Goal: Navigation & Orientation: Find specific page/section

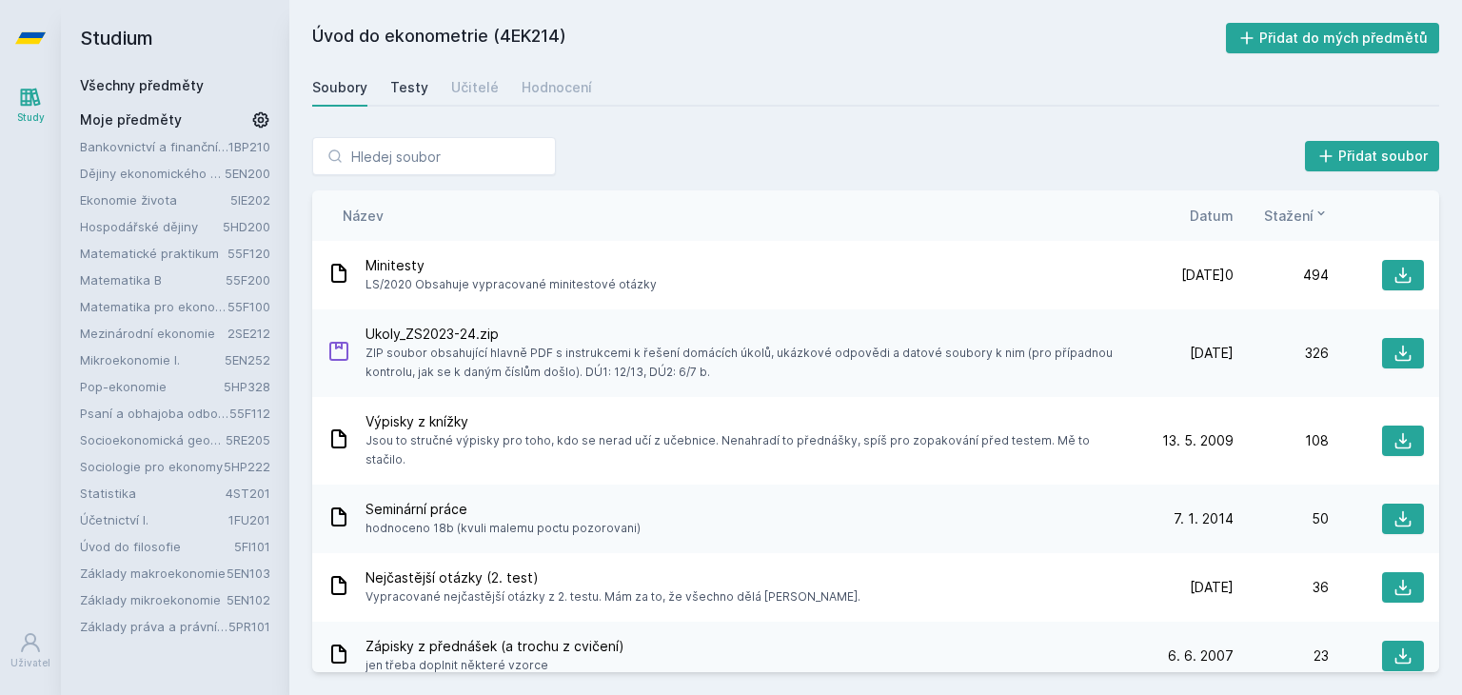
click at [419, 78] on div "Testy" at bounding box center [409, 87] width 38 height 19
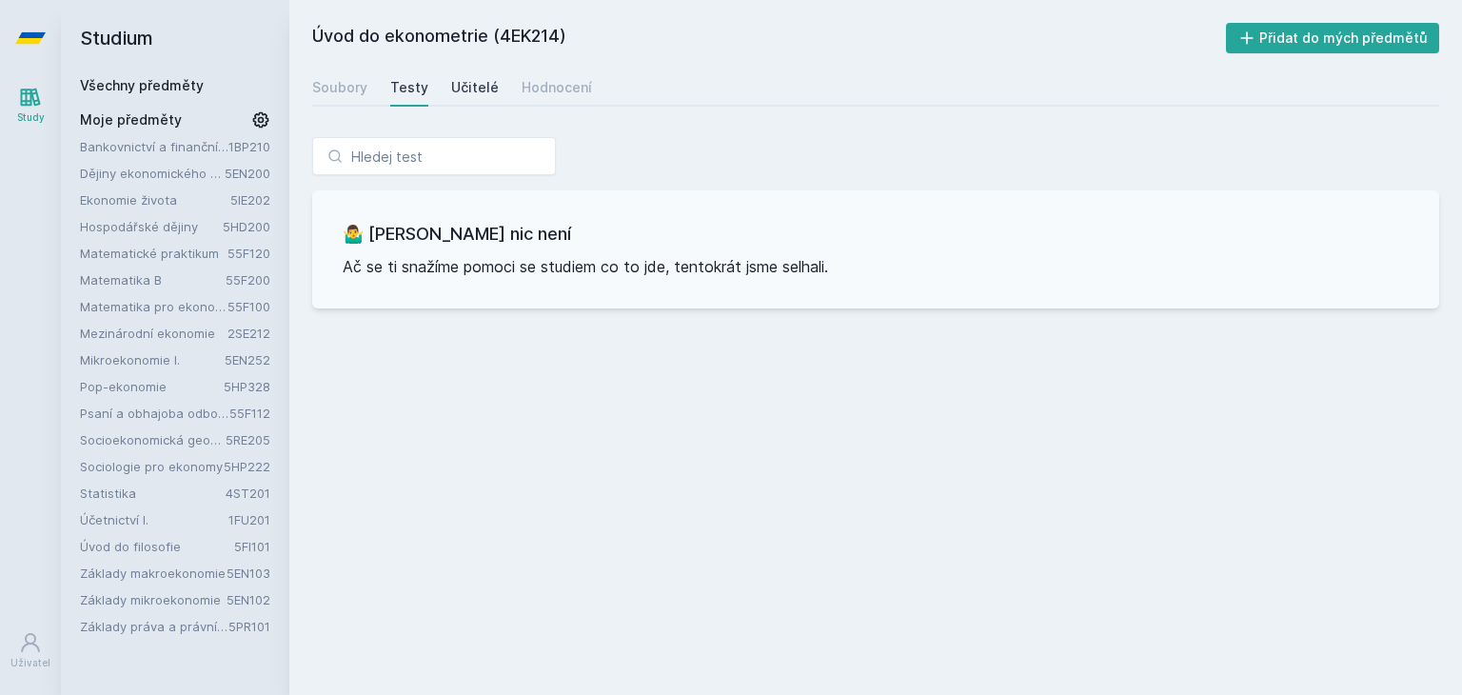
click at [480, 91] on div "Učitelé" at bounding box center [475, 87] width 48 height 19
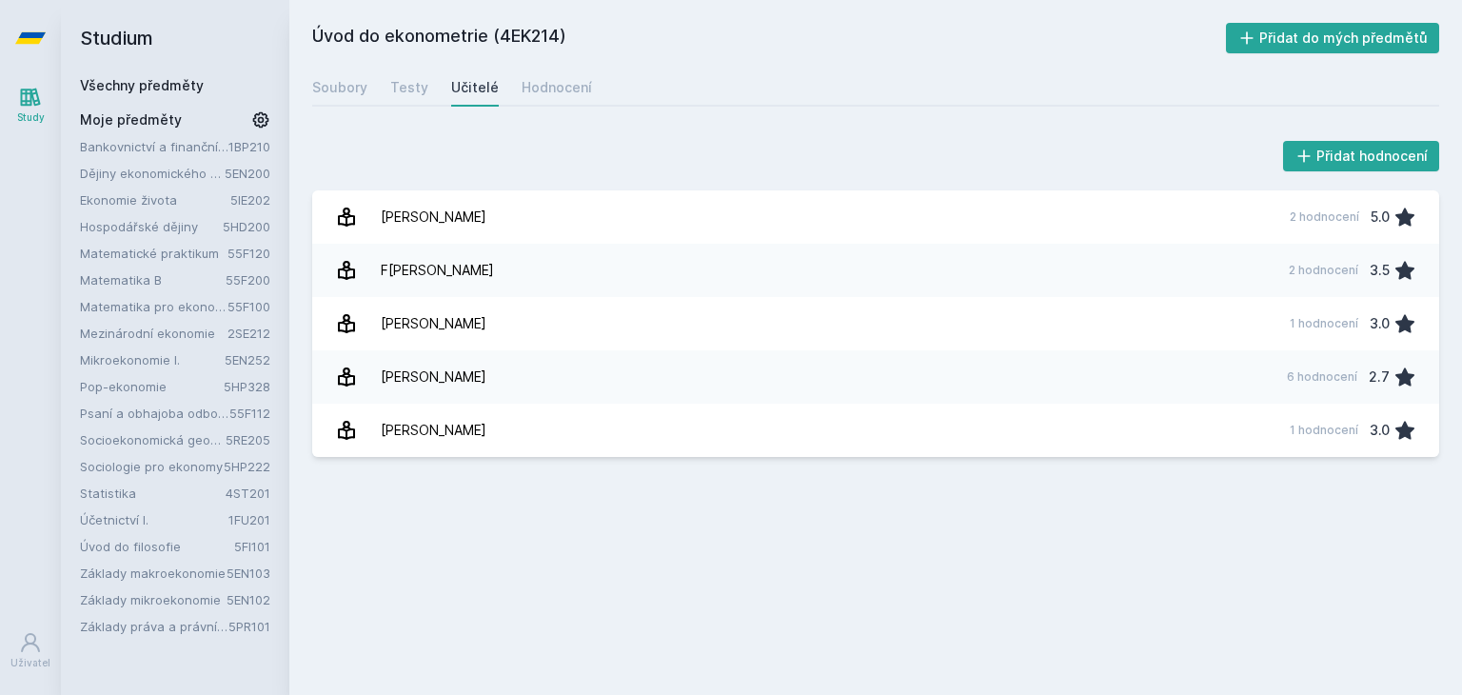
click at [367, 90] on div "Soubory Testy Učitelé Hodnocení" at bounding box center [875, 88] width 1127 height 38
click at [327, 94] on div "Soubory" at bounding box center [339, 87] width 55 height 19
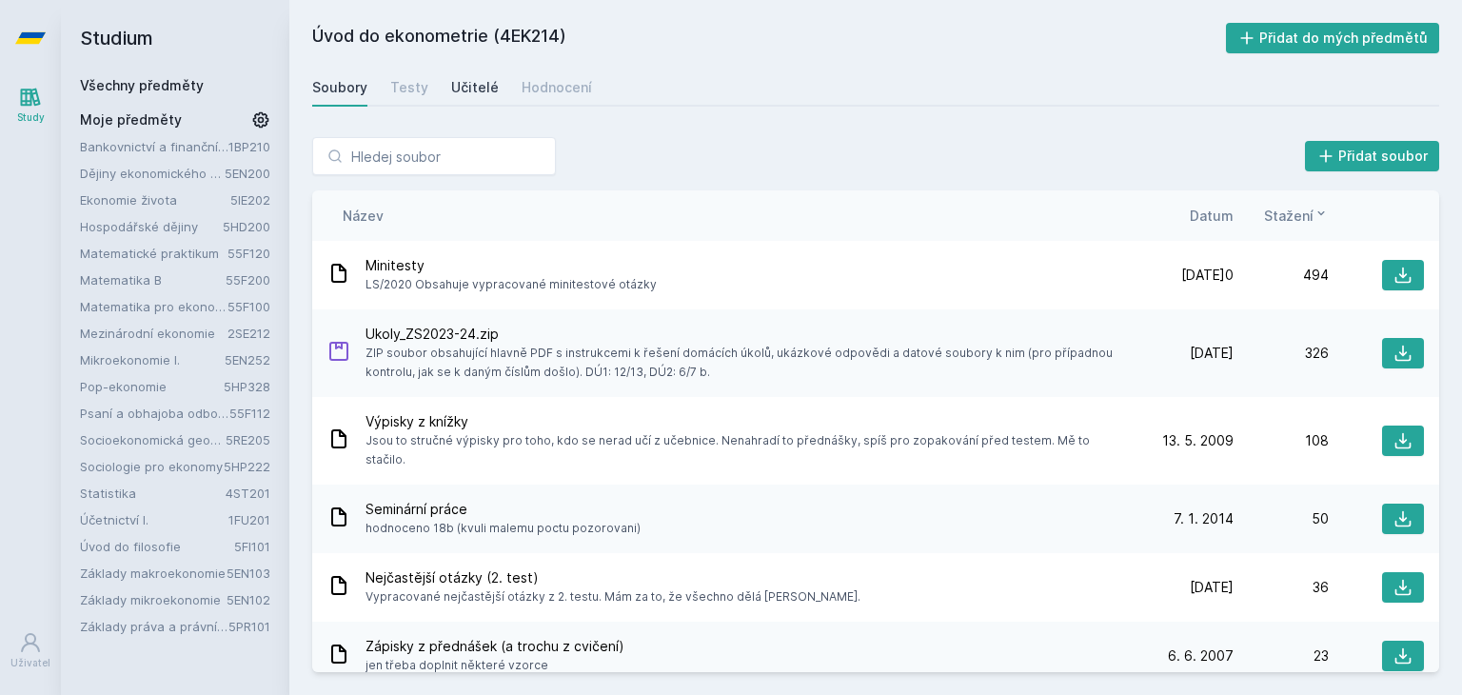
click at [461, 75] on link "Učitelé" at bounding box center [475, 88] width 48 height 38
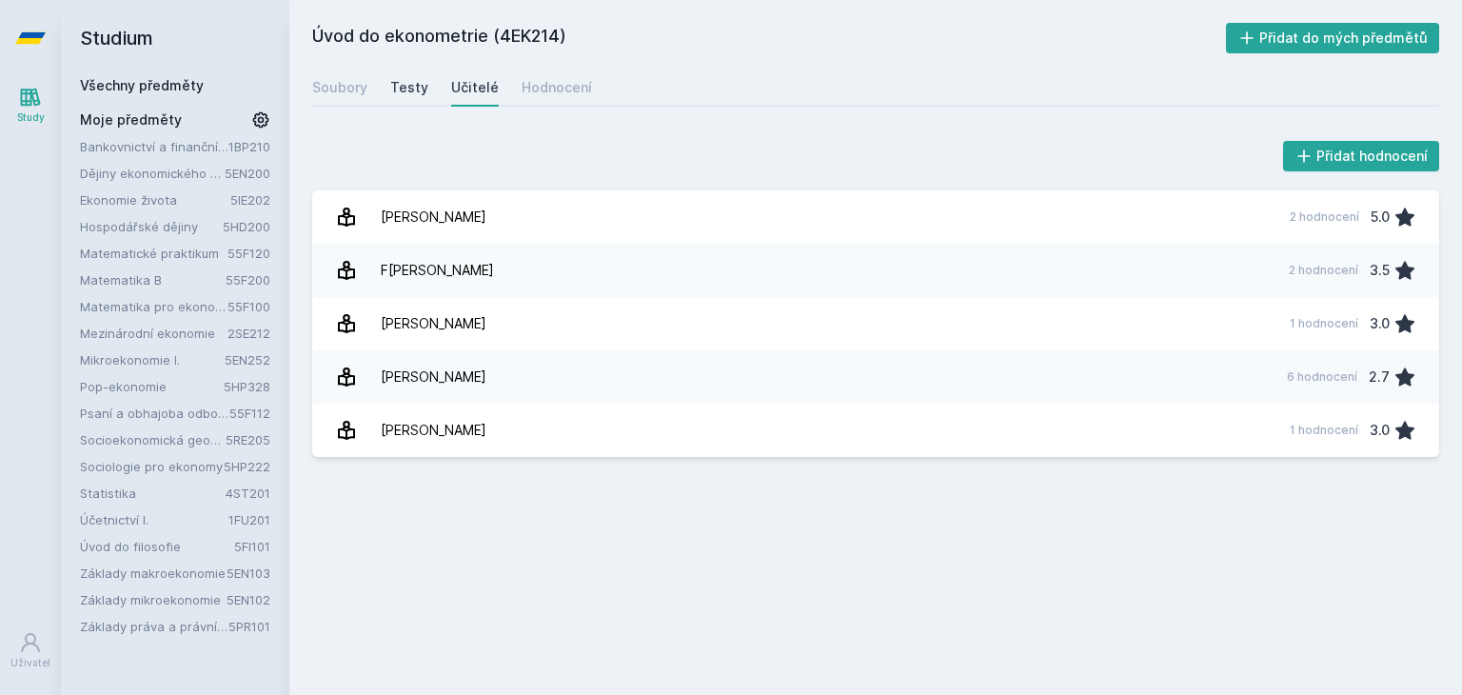
click at [417, 89] on div "Testy" at bounding box center [409, 87] width 38 height 19
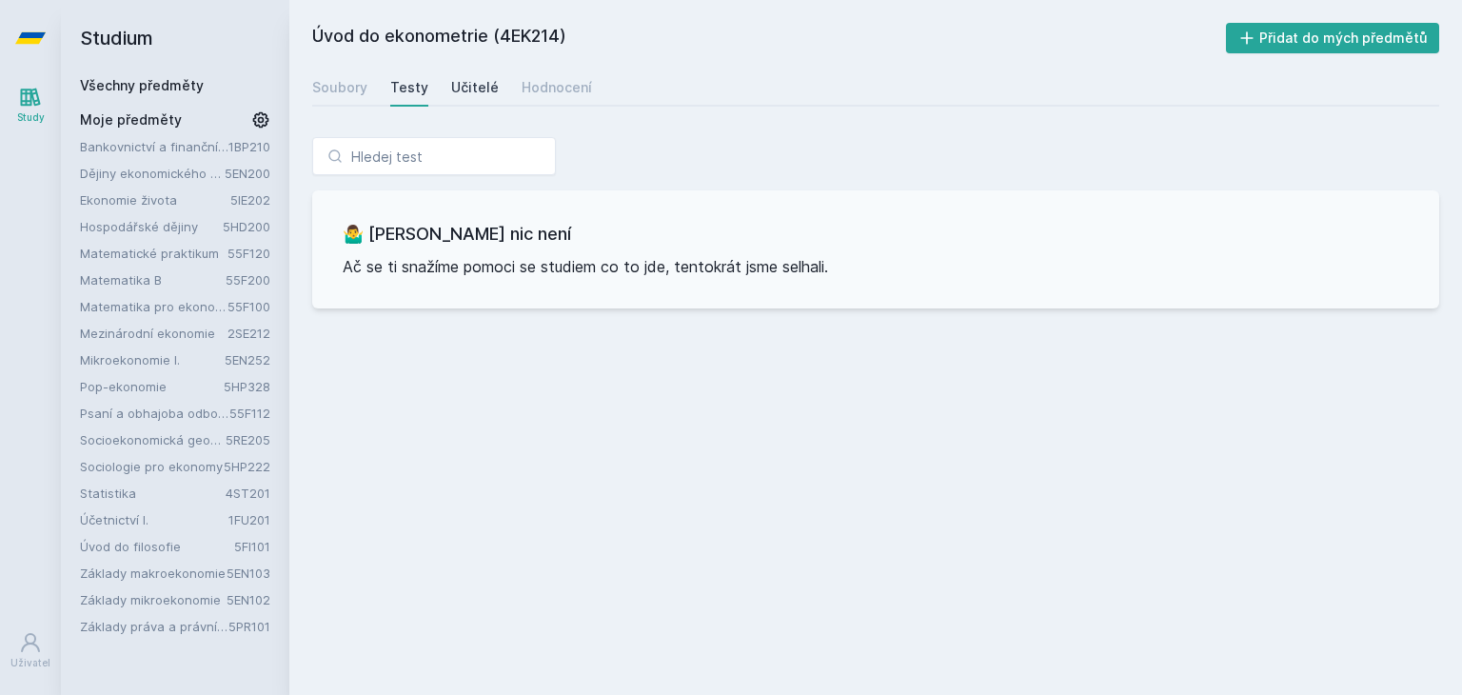
click at [459, 85] on div "Učitelé" at bounding box center [475, 87] width 48 height 19
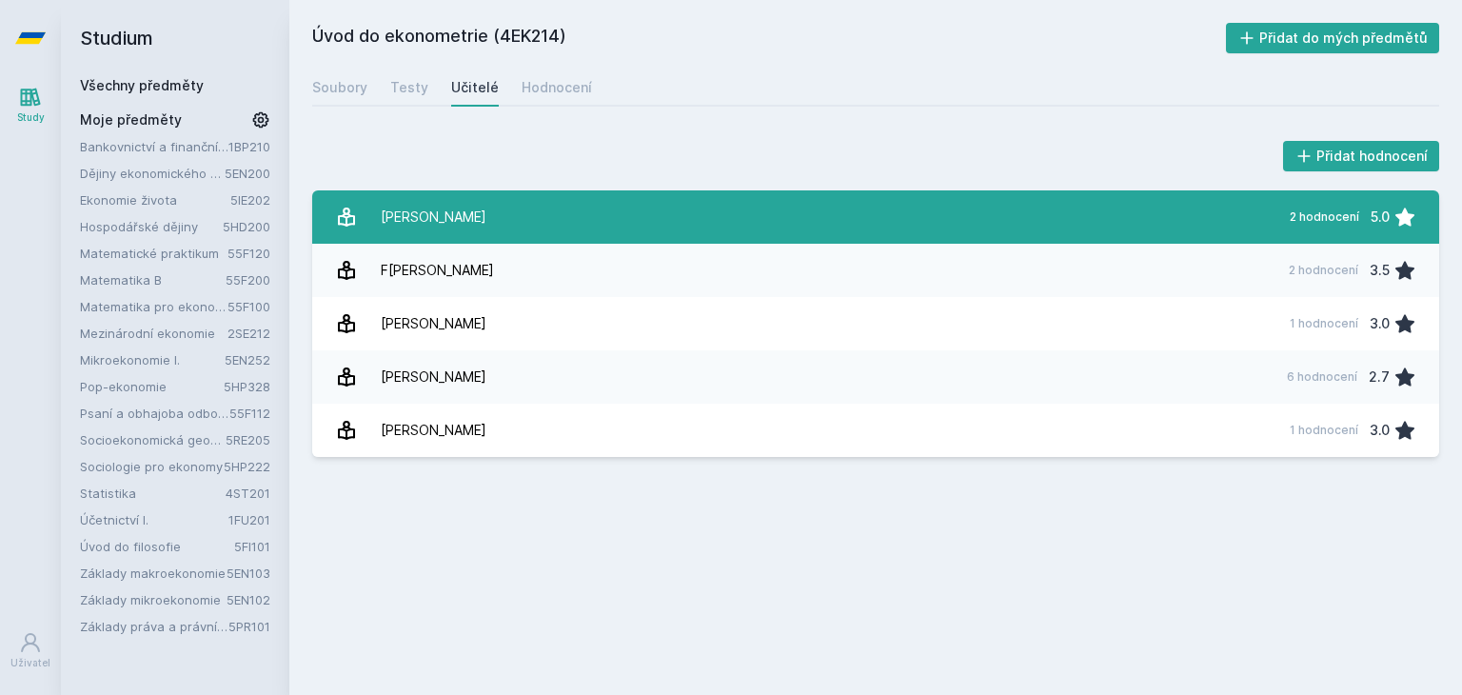
click at [487, 208] on link "C[PERSON_NAME] 2 hodnocení 5.0" at bounding box center [875, 216] width 1127 height 53
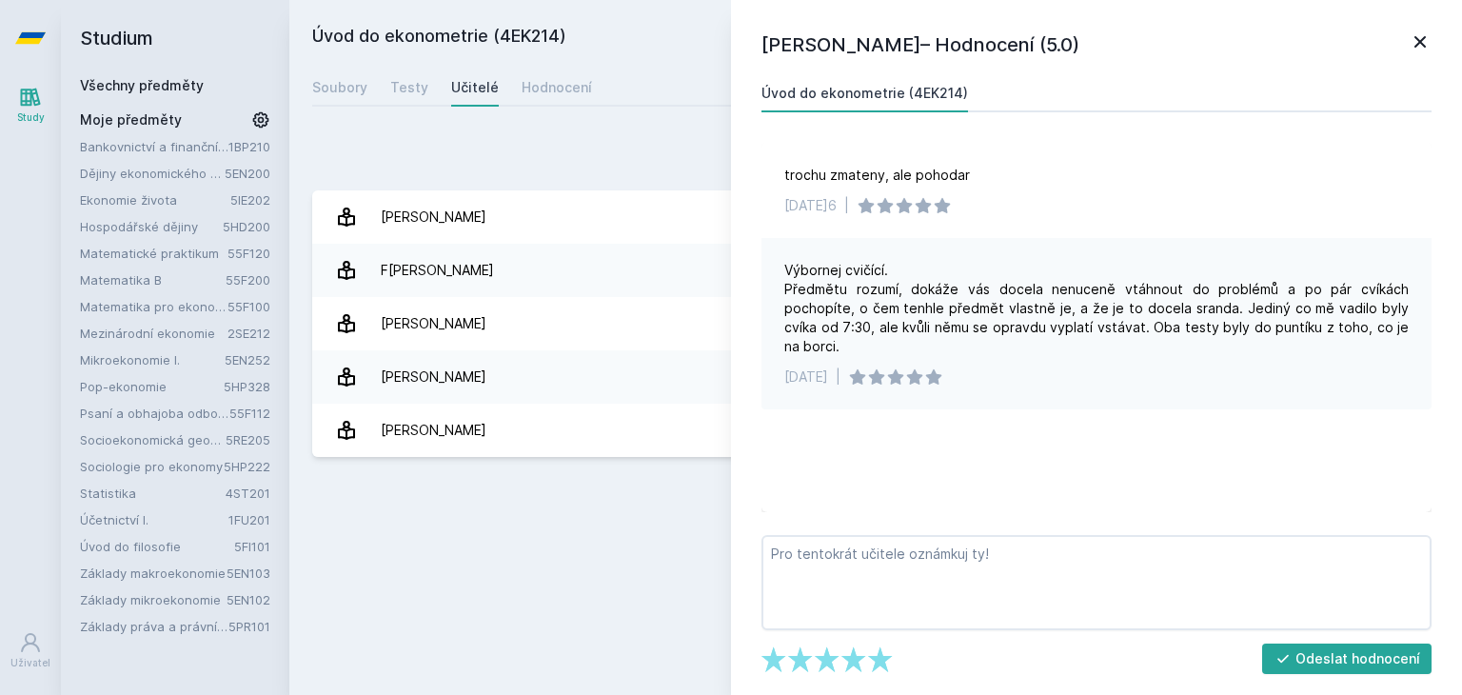
click at [1424, 43] on icon at bounding box center [1420, 41] width 23 height 23
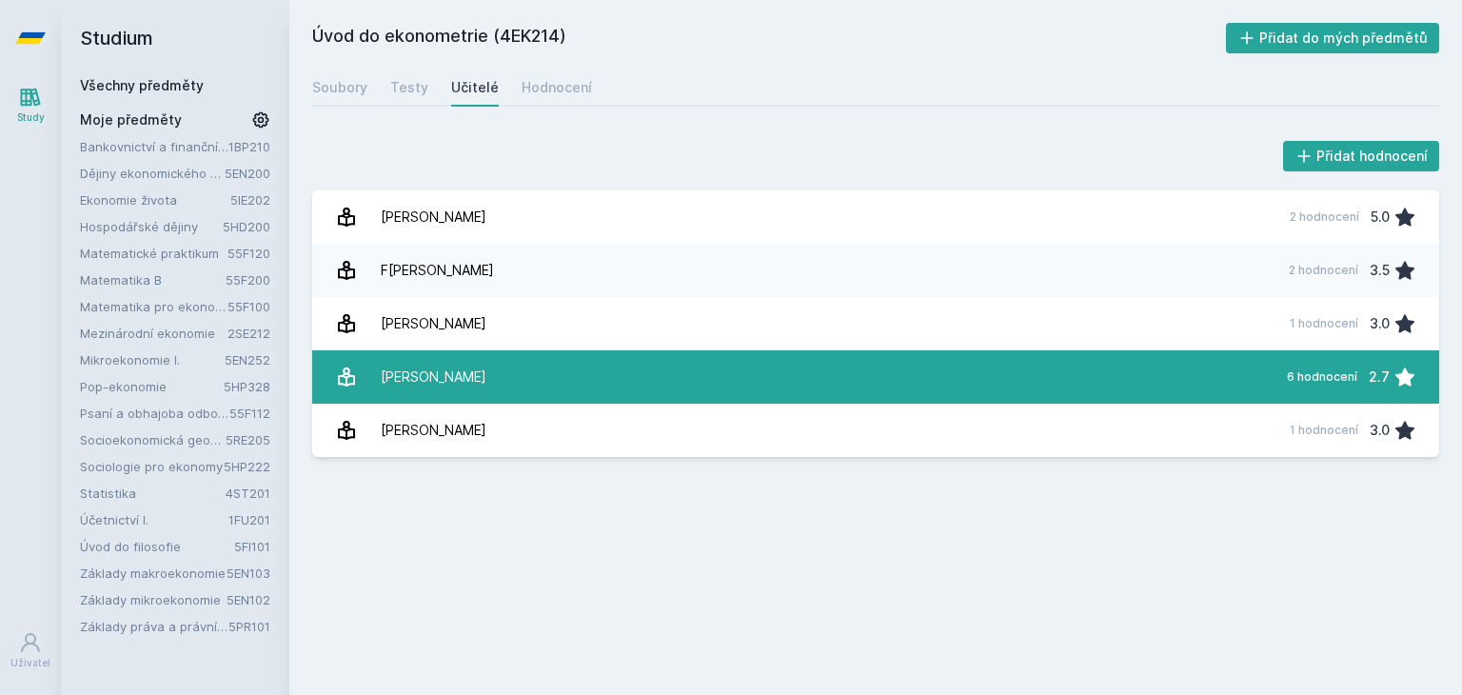
click at [537, 383] on link "[PERSON_NAME] 6 hodnocení 2.7" at bounding box center [875, 376] width 1127 height 53
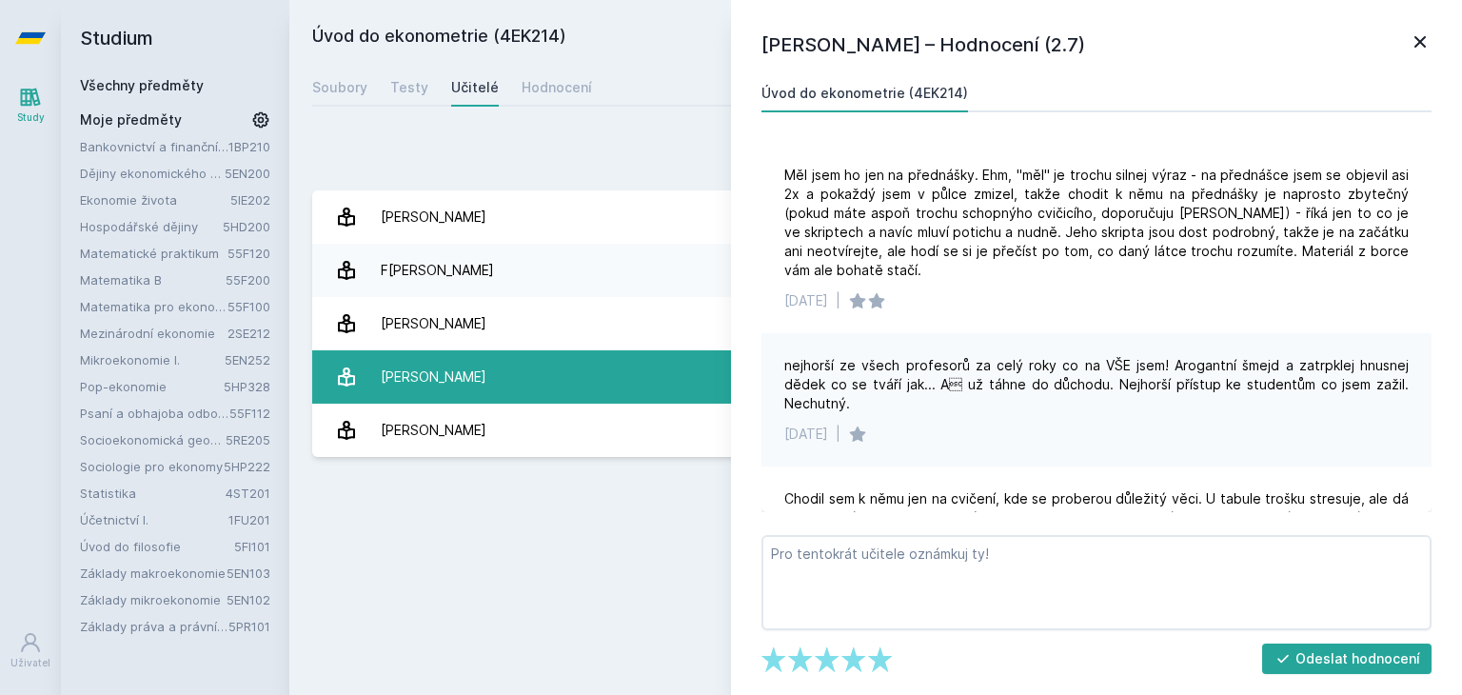
click at [537, 383] on link "[PERSON_NAME] 6 hodnocení 2.7" at bounding box center [875, 376] width 1127 height 53
click at [545, 387] on link "[PERSON_NAME] 6 hodnocení 2.7" at bounding box center [875, 376] width 1127 height 53
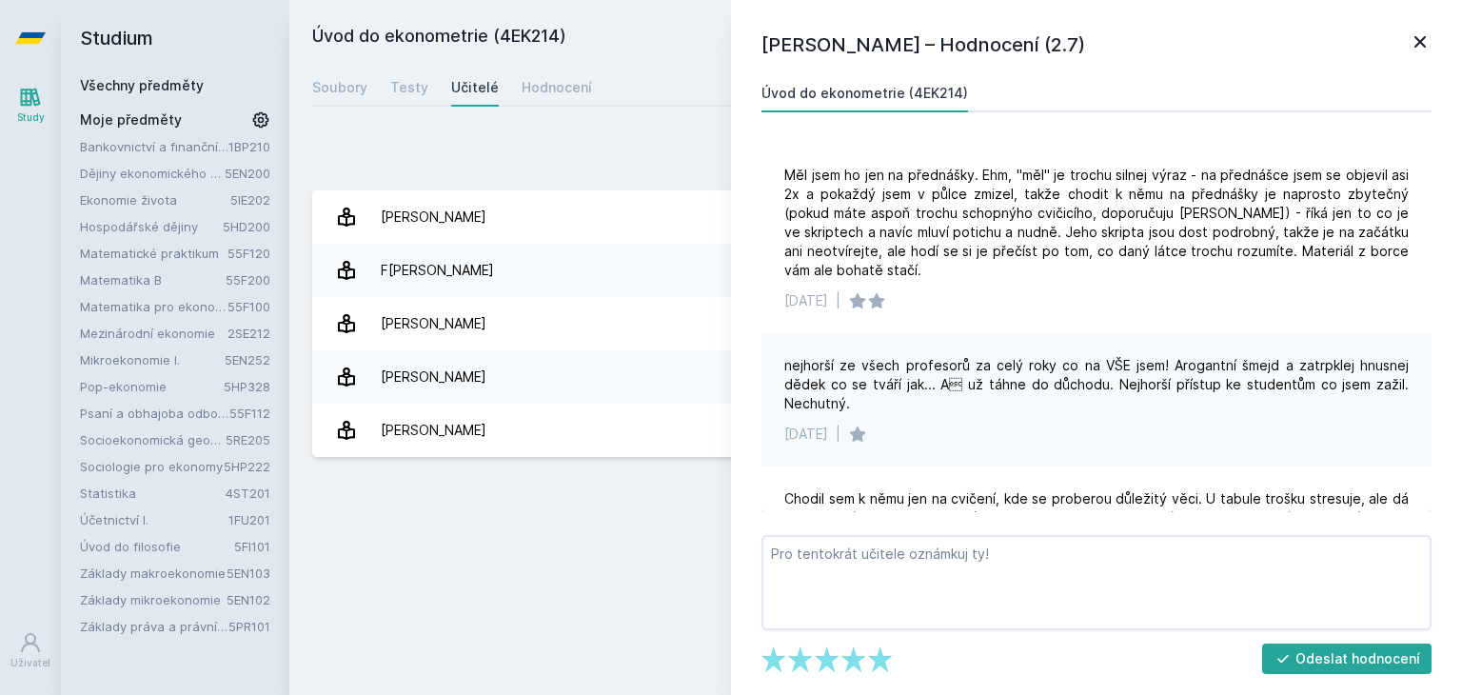
click at [1417, 41] on icon at bounding box center [1420, 41] width 23 height 23
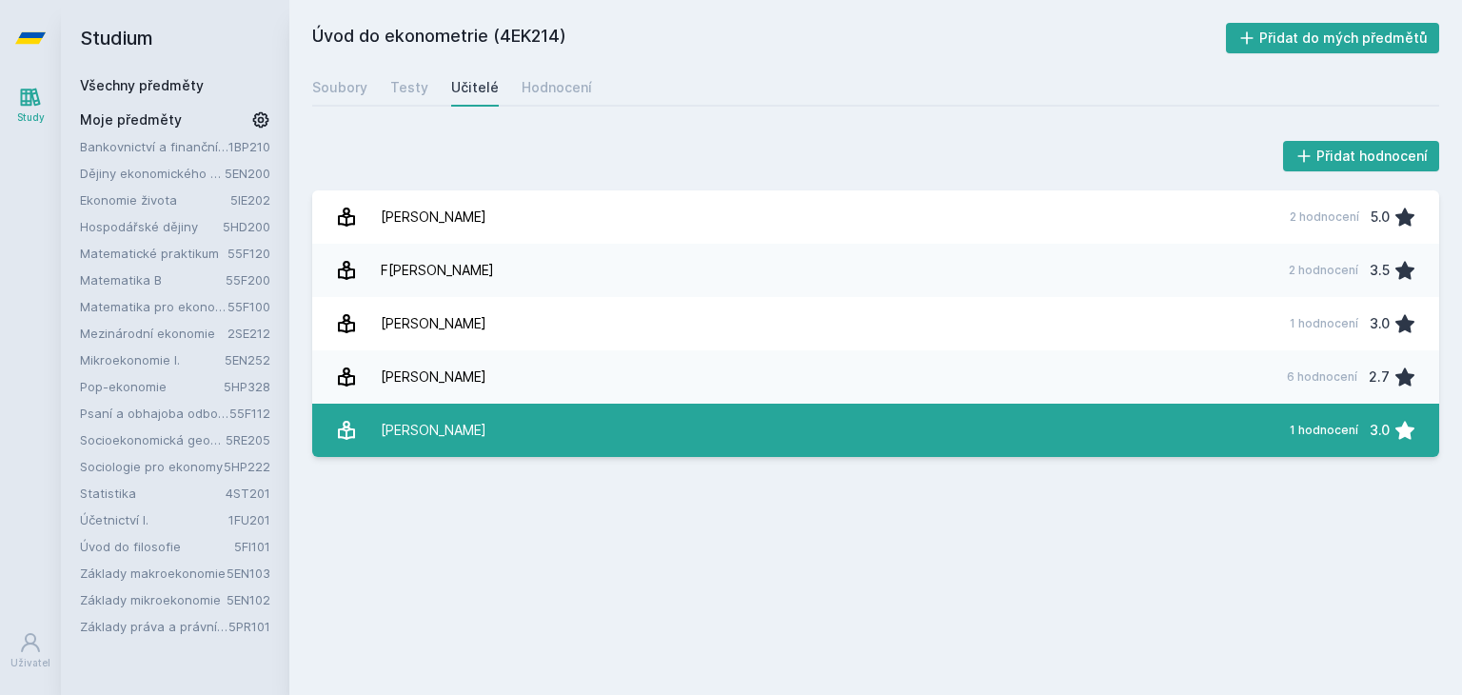
click at [522, 428] on link "[PERSON_NAME] 1 hodnocení 3.0" at bounding box center [875, 430] width 1127 height 53
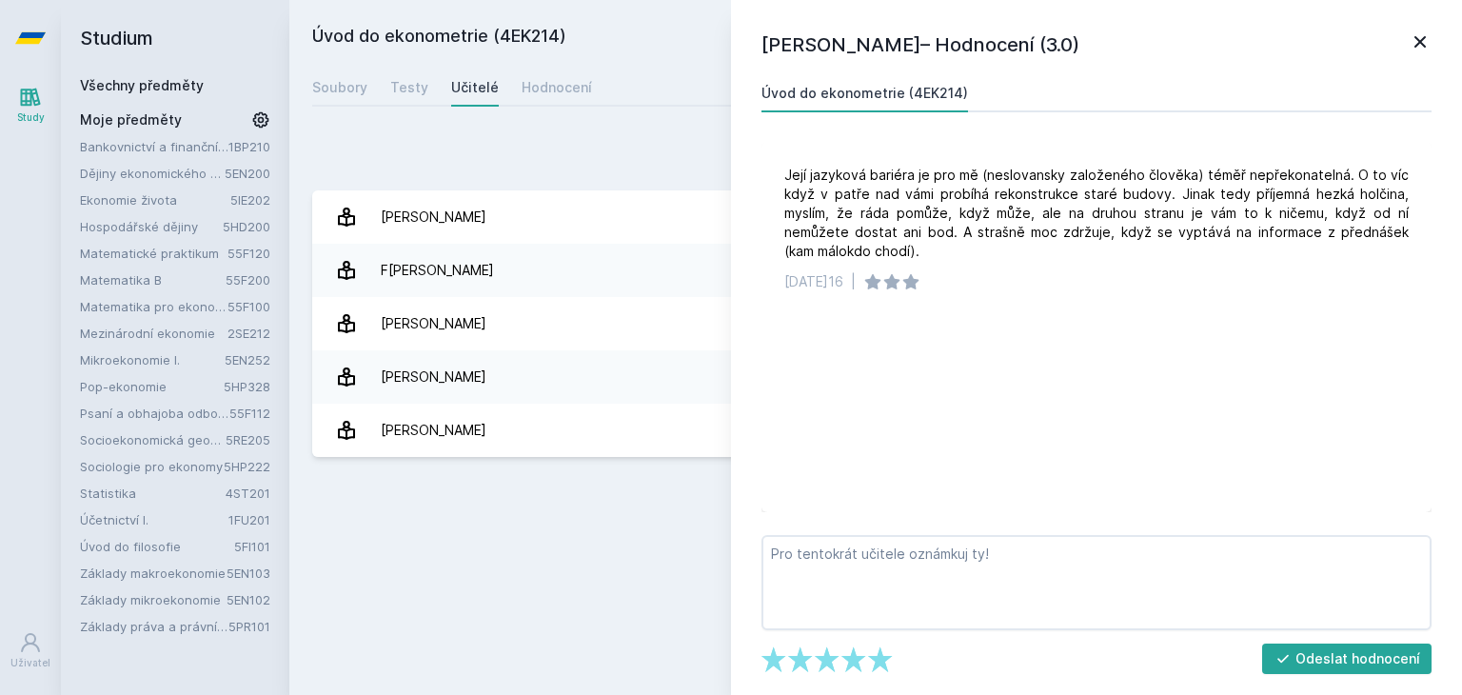
click at [1414, 39] on icon at bounding box center [1420, 41] width 23 height 23
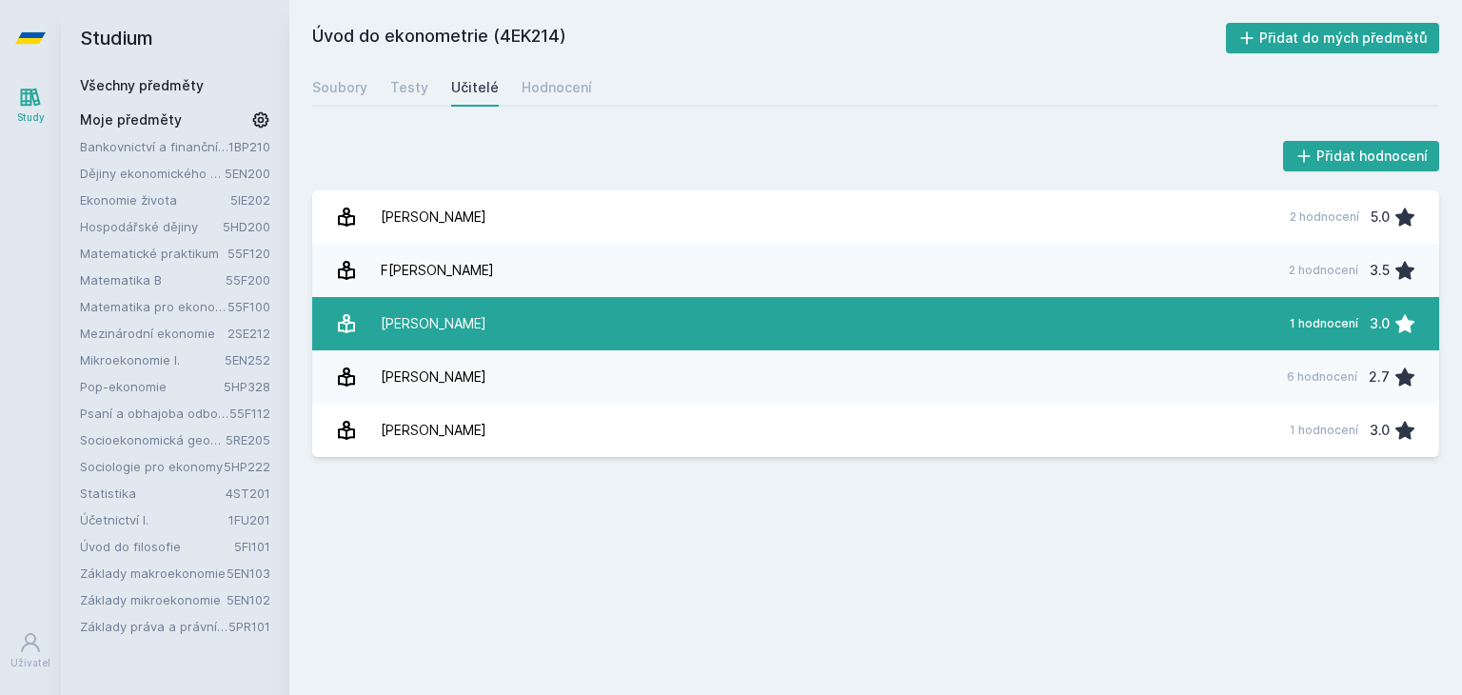
click at [522, 321] on link "Fr[PERSON_NAME] 1 hodnocení 3.0" at bounding box center [875, 323] width 1127 height 53
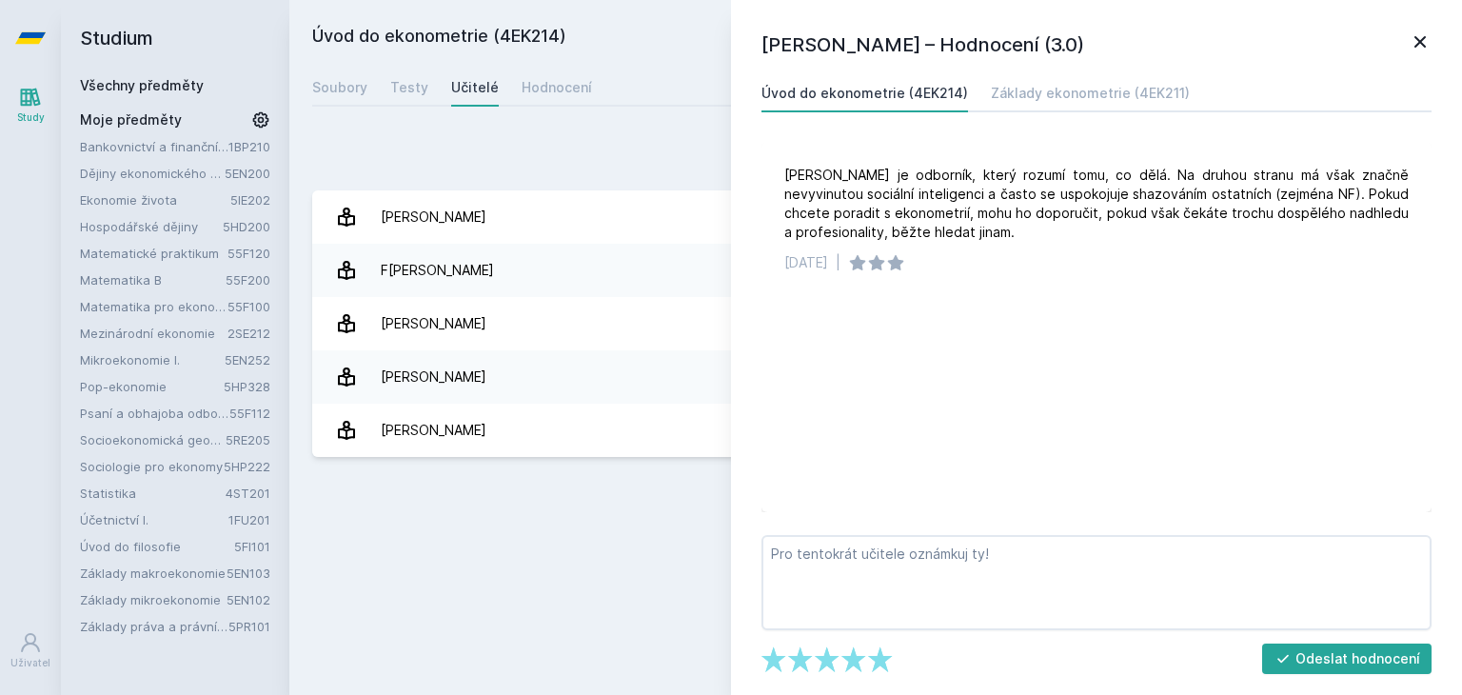
click at [1433, 39] on div "[PERSON_NAME] – Hodnocení (3.0) Úvod do ekonometrie (4EK214) Základy ekonometri…" at bounding box center [1096, 347] width 731 height 695
click at [1420, 39] on icon at bounding box center [1420, 41] width 23 height 23
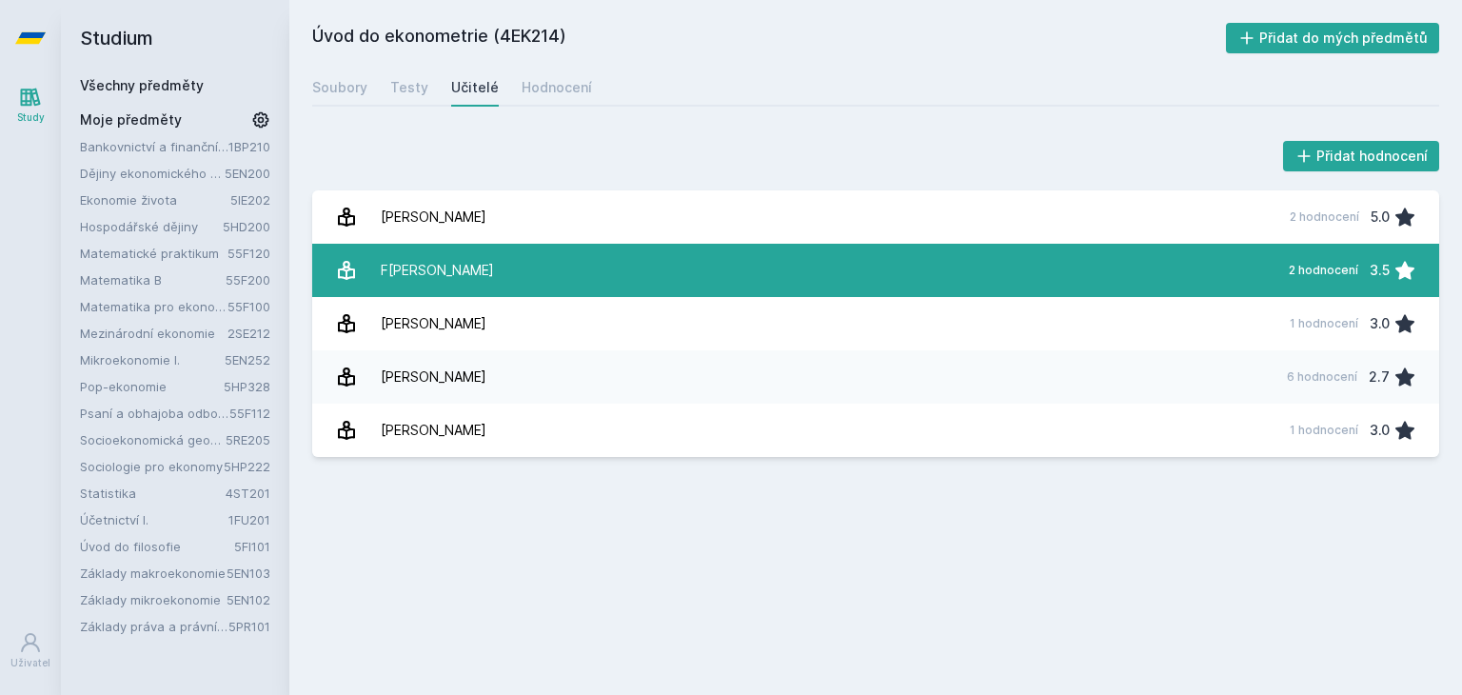
click at [441, 270] on div "F[PERSON_NAME]" at bounding box center [437, 270] width 113 height 38
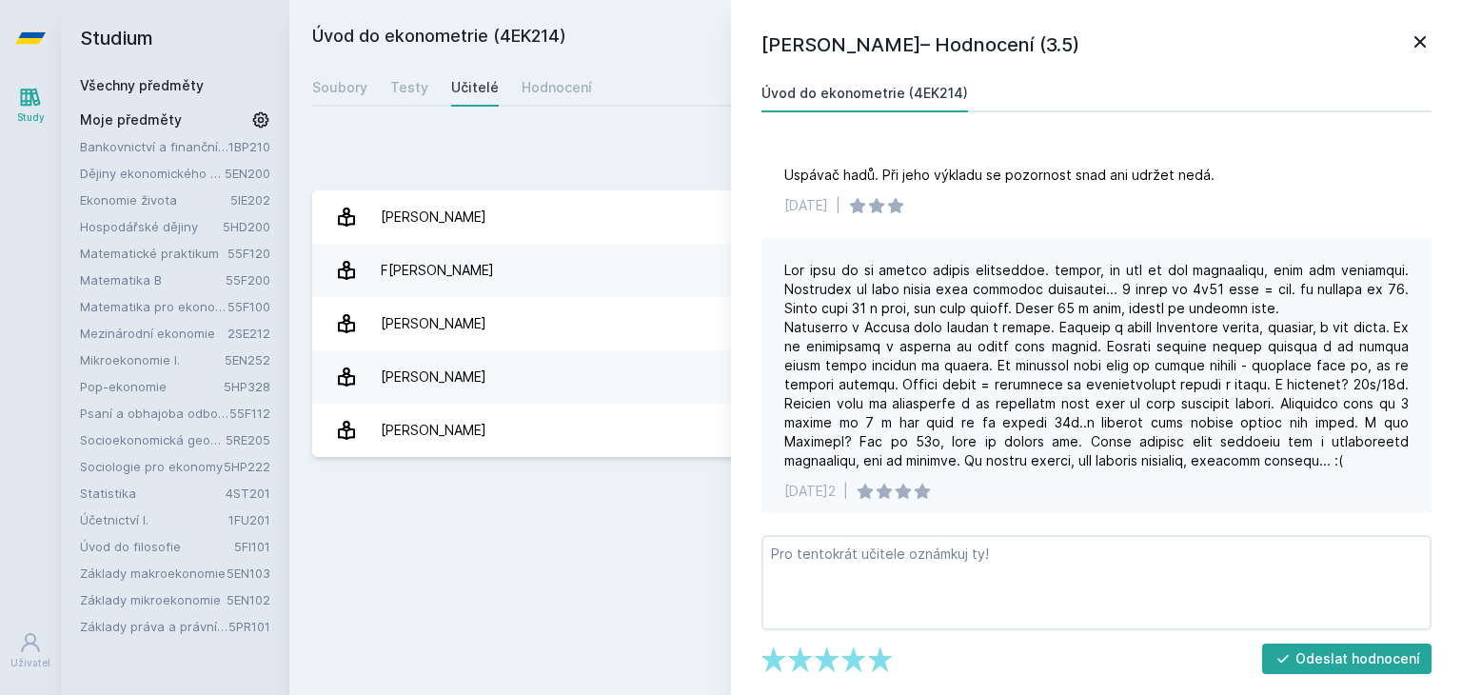
click at [1413, 39] on icon at bounding box center [1420, 41] width 23 height 23
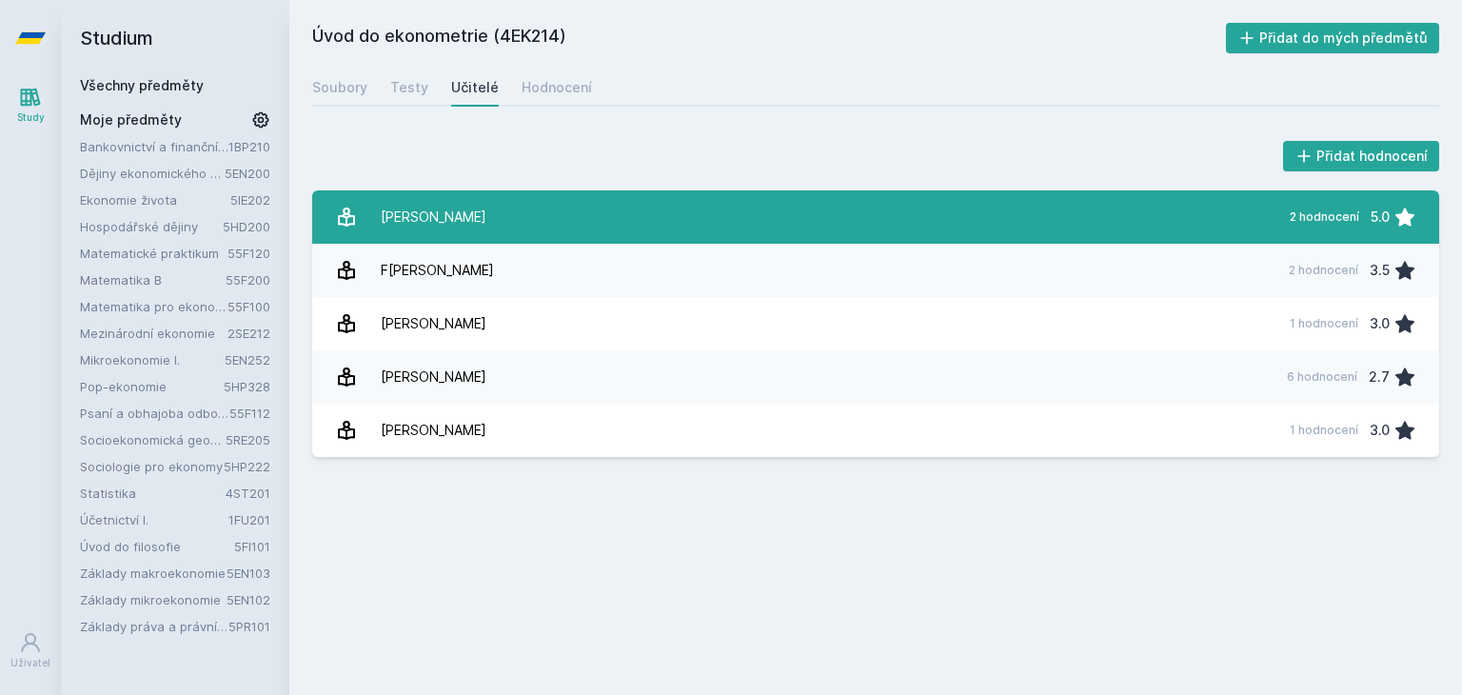
click at [569, 217] on link "C[PERSON_NAME] 2 hodnocení 5.0" at bounding box center [875, 216] width 1127 height 53
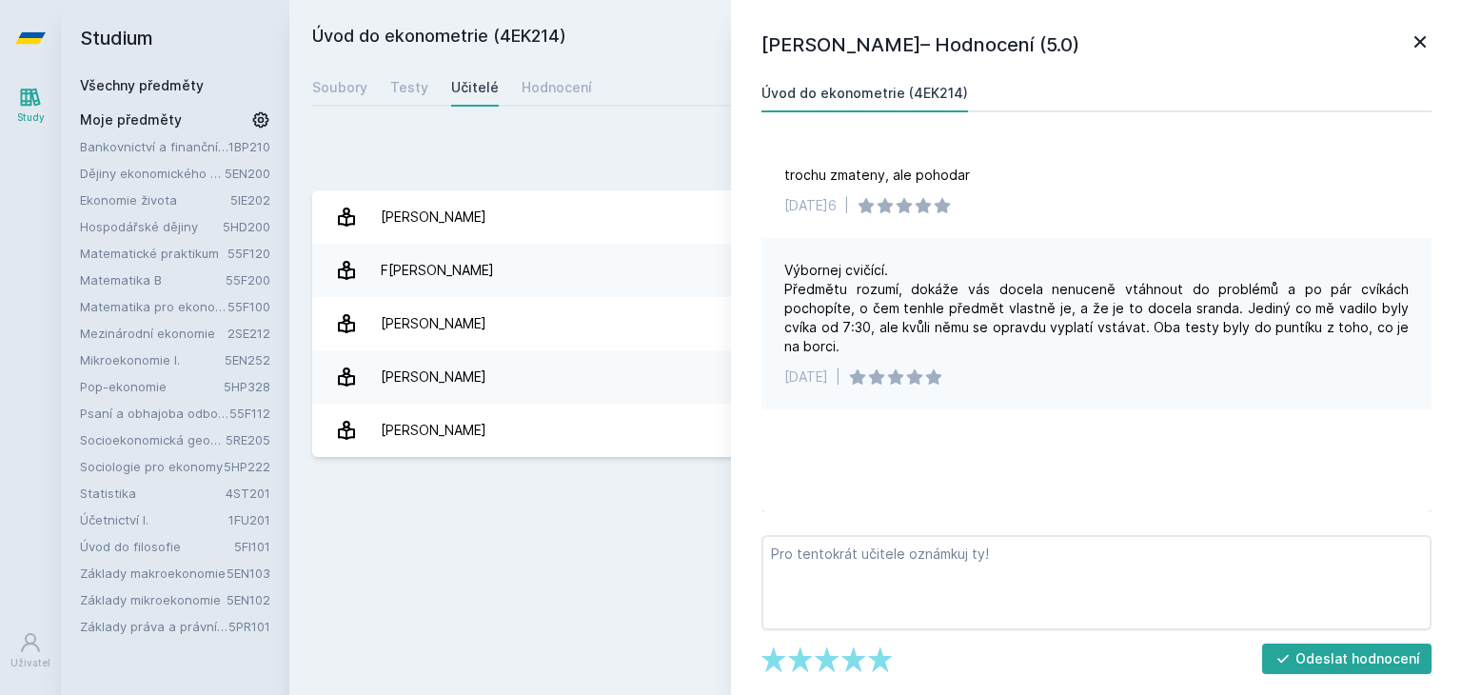
click at [1417, 50] on icon at bounding box center [1420, 41] width 23 height 23
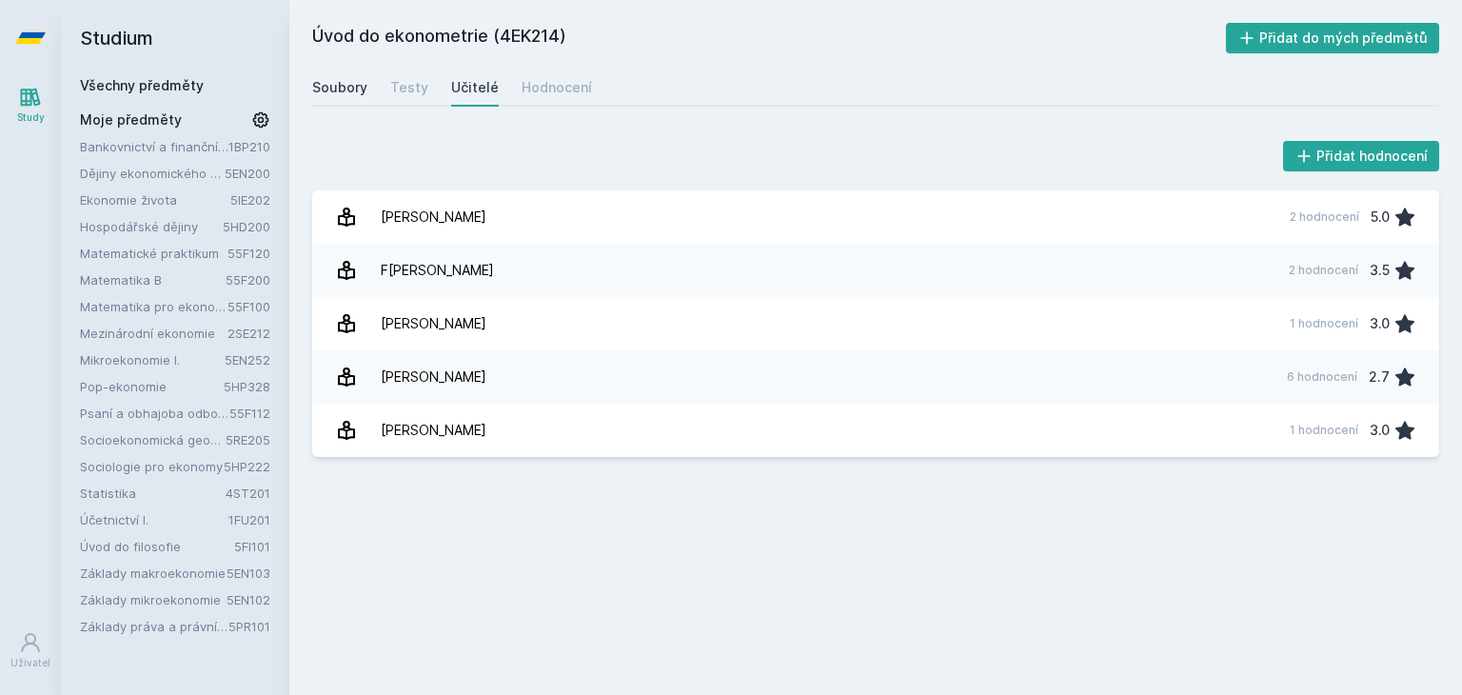
click at [356, 91] on div "Soubory" at bounding box center [339, 87] width 55 height 19
